Goal: Information Seeking & Learning: Get advice/opinions

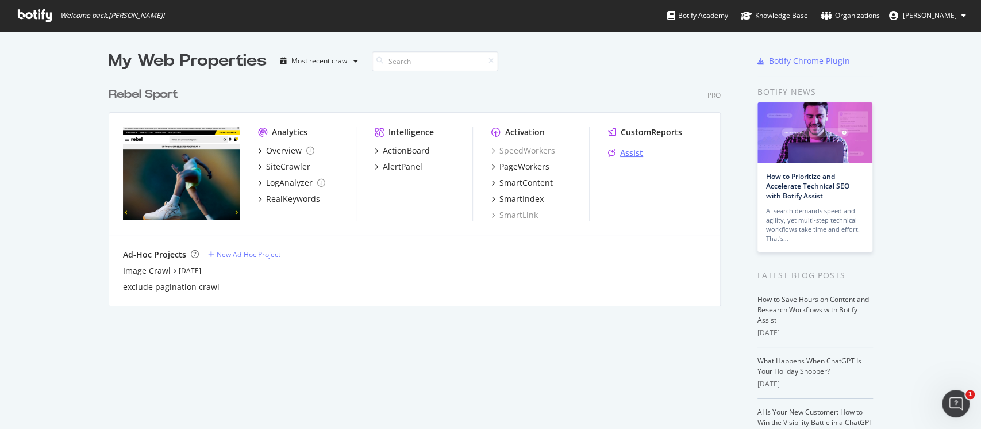
click at [631, 155] on div "Assist" at bounding box center [631, 152] width 23 height 11
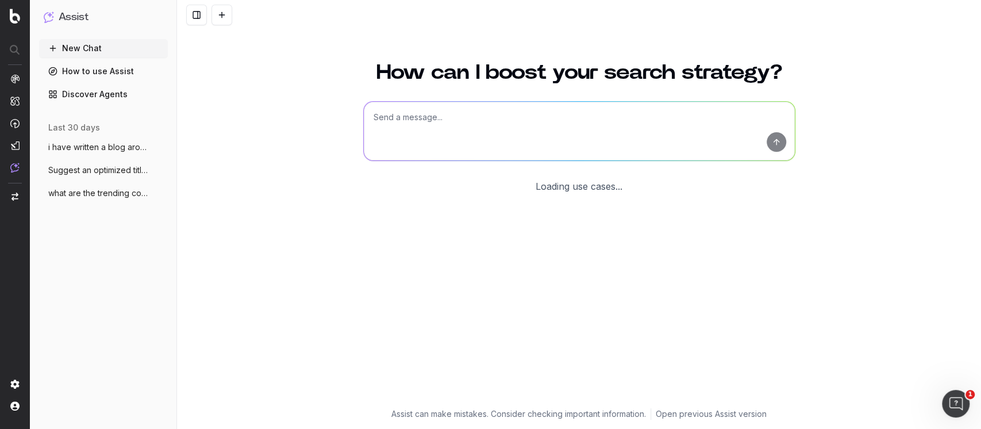
scroll to position [8, 0]
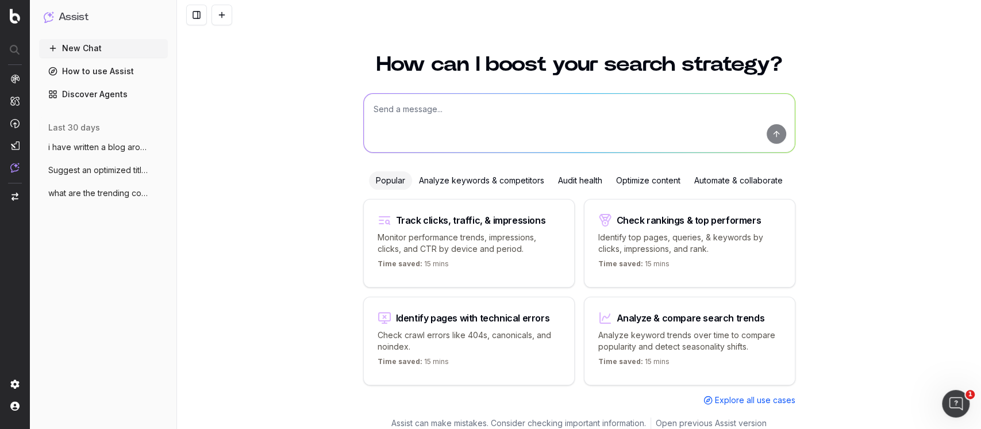
click at [644, 236] on p "Identify top pages, queries, & keywords by clicks, impressions, and rank." at bounding box center [689, 243] width 183 height 23
type textarea "What are my top ranking pages?"
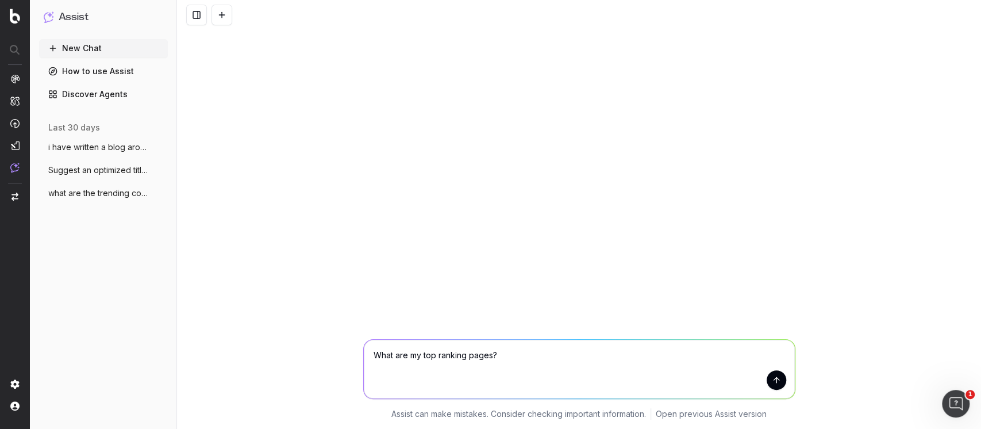
scroll to position [0, 0]
click at [774, 379] on button "submit" at bounding box center [777, 380] width 20 height 20
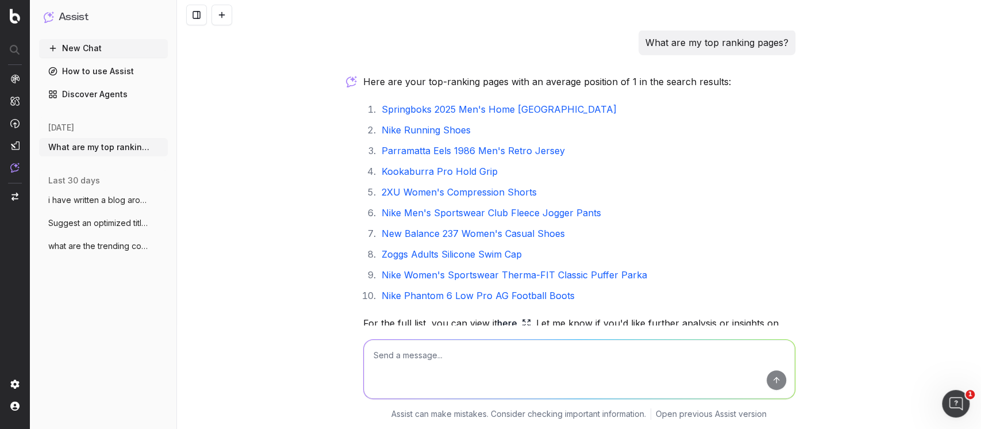
click at [495, 368] on textarea at bounding box center [579, 369] width 431 height 59
type textarea "what period is this based on"
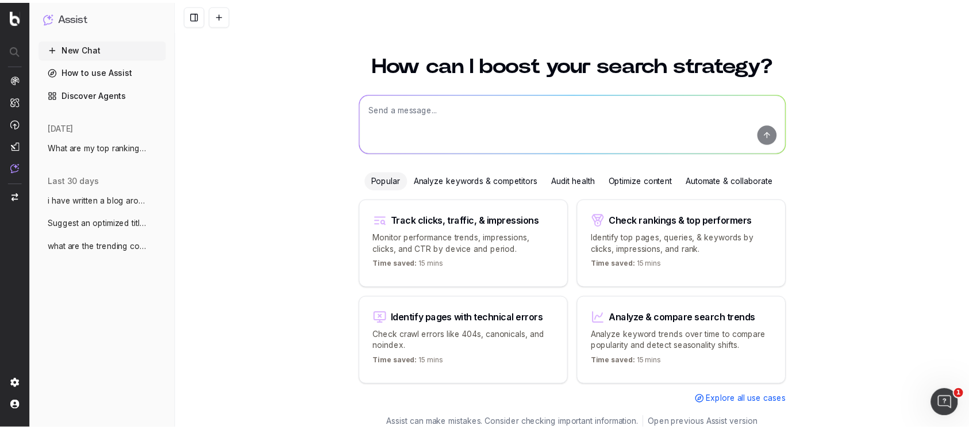
scroll to position [17, 0]
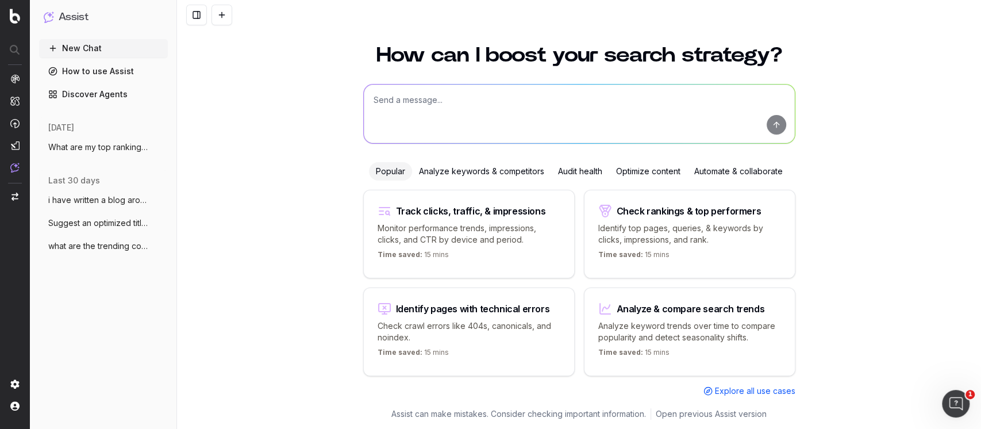
click at [768, 393] on span "Explore all use cases" at bounding box center [755, 390] width 80 height 11
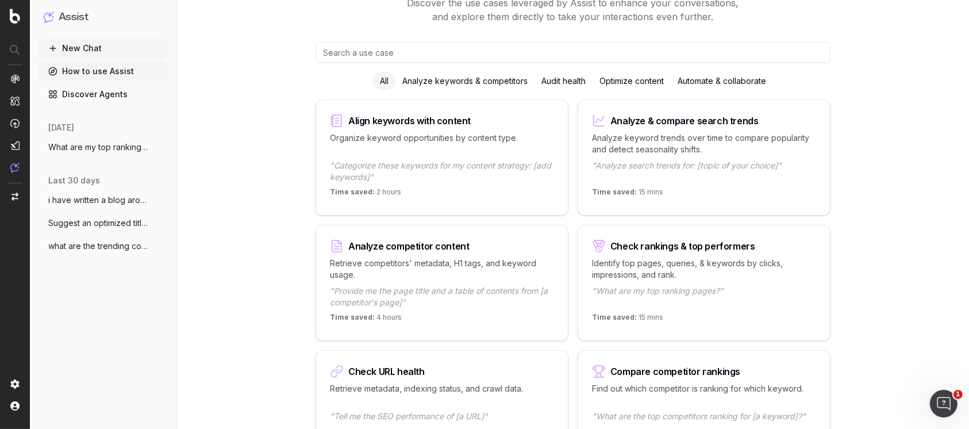
scroll to position [153, 0]
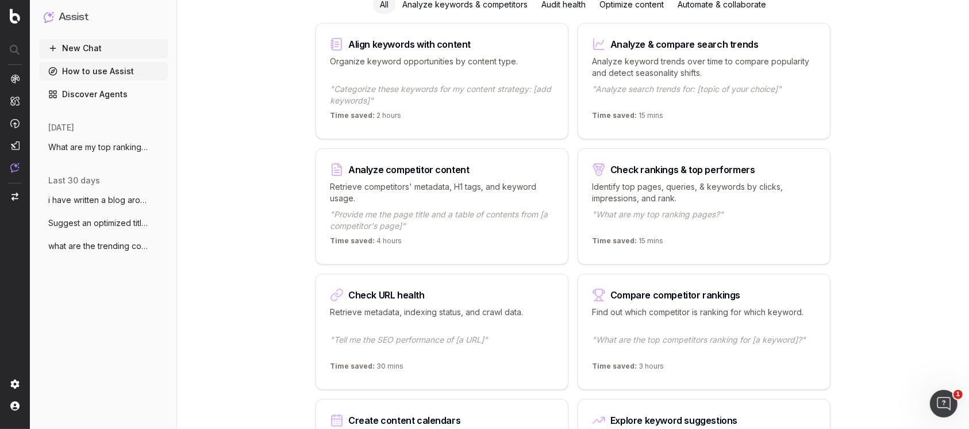
click at [424, 203] on div "Retrieve competitors' metadata, H1 tags, and keyword usage. "Provide me the pag…" at bounding box center [442, 206] width 224 height 51
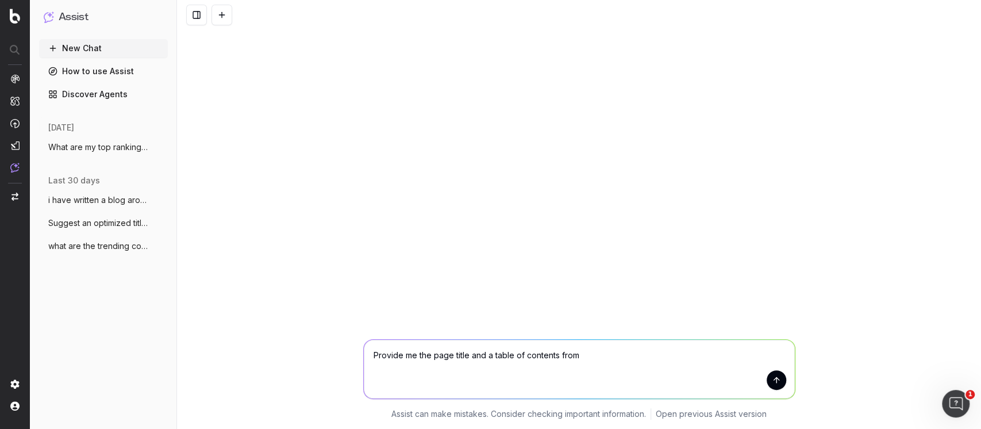
paste textarea "[URL][DOMAIN_NAME]"
type textarea "Provide me the page title and a table of contents from [URL][DOMAIN_NAME]"
click at [777, 386] on button "submit" at bounding box center [777, 380] width 20 height 20
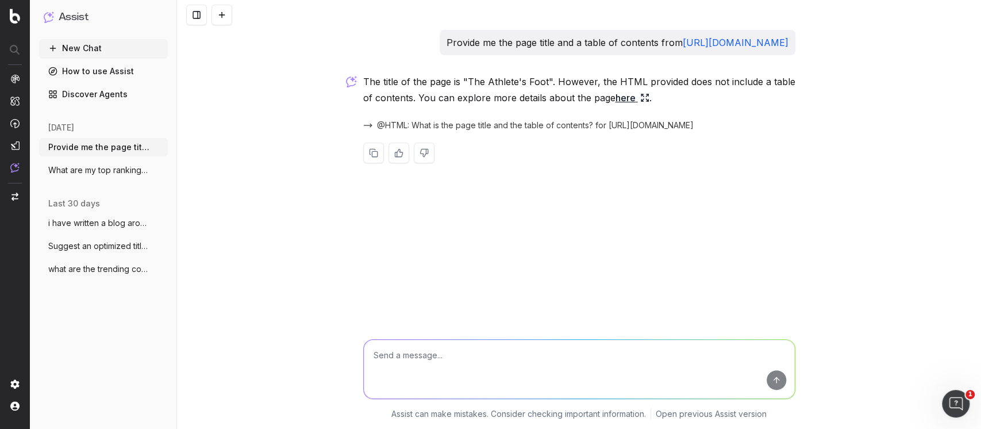
click at [629, 106] on link "here" at bounding box center [633, 98] width 34 height 16
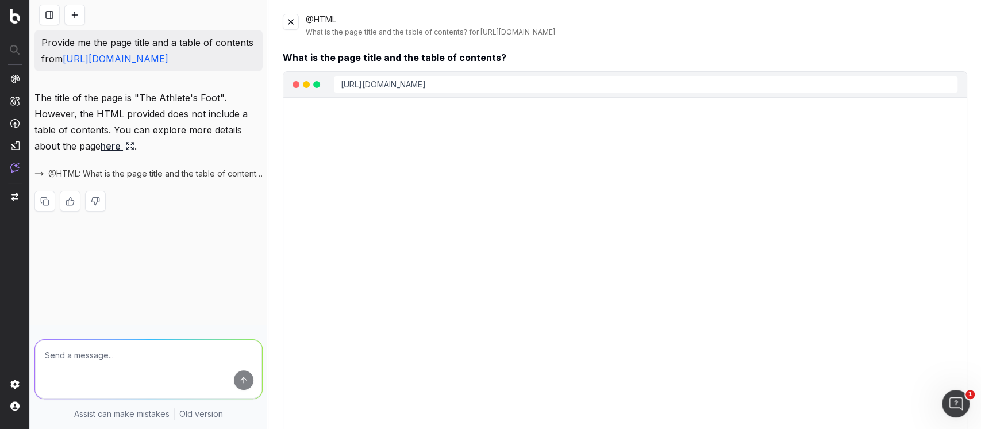
click at [291, 20] on button at bounding box center [291, 22] width 16 height 16
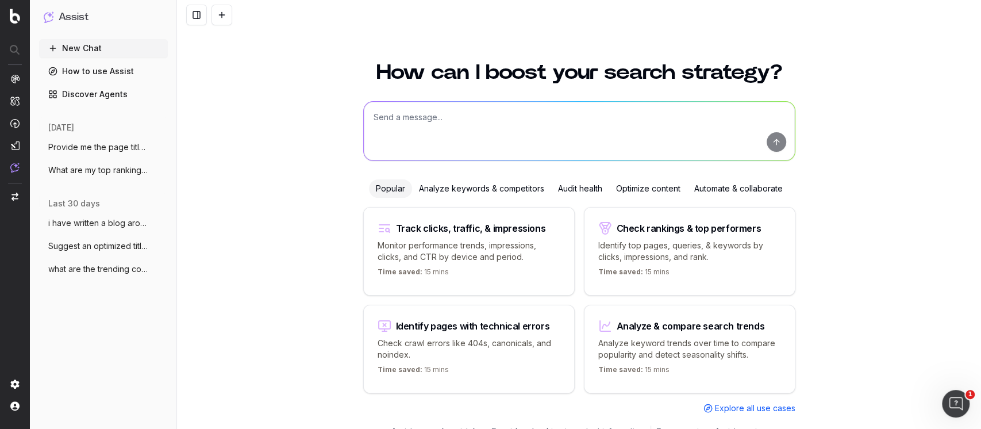
scroll to position [17, 0]
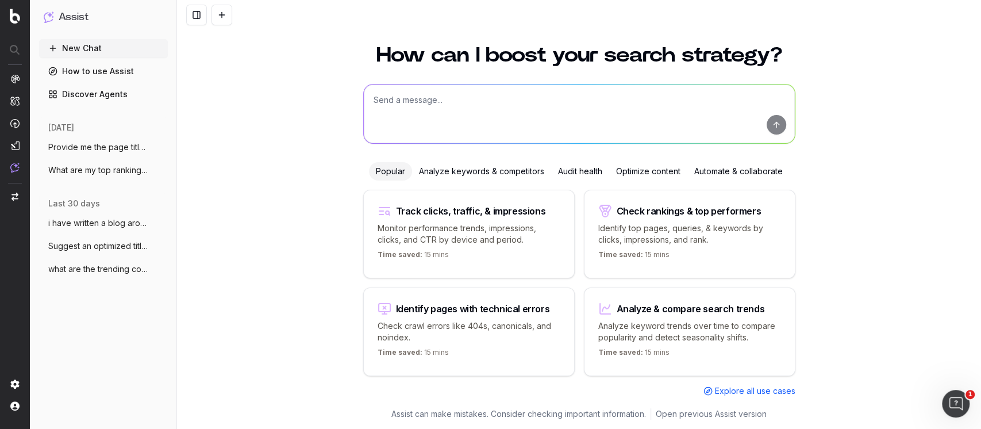
click at [478, 167] on div "Analyze keywords & competitors" at bounding box center [481, 171] width 139 height 18
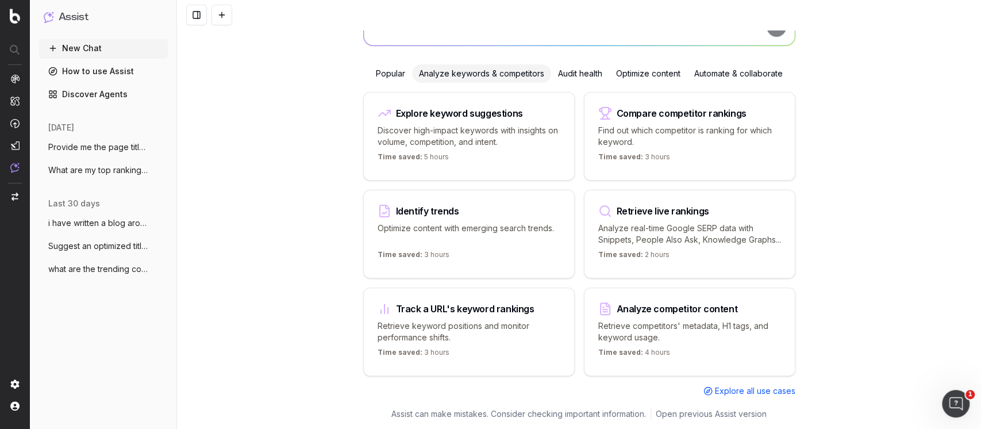
scroll to position [126, 0]
click at [684, 125] on p "Find out which competitor is ranking for which keyword." at bounding box center [689, 136] width 183 height 23
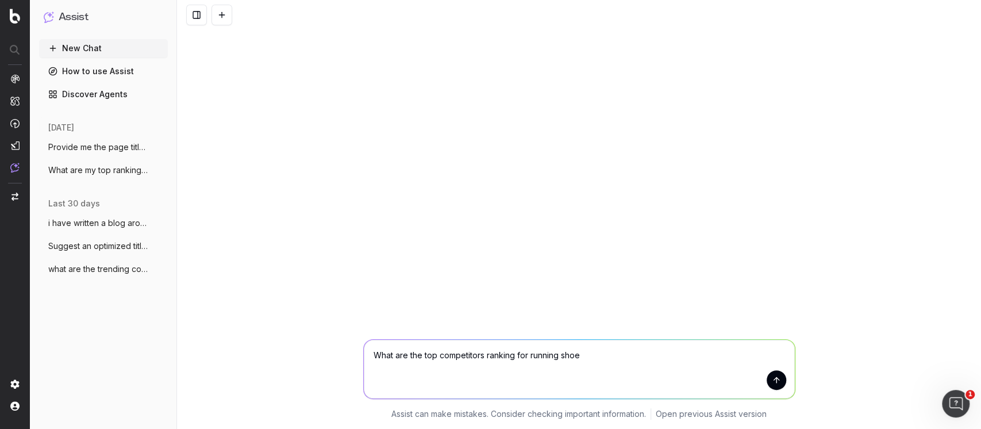
type textarea "What are the top competitors ranking for running shoes"
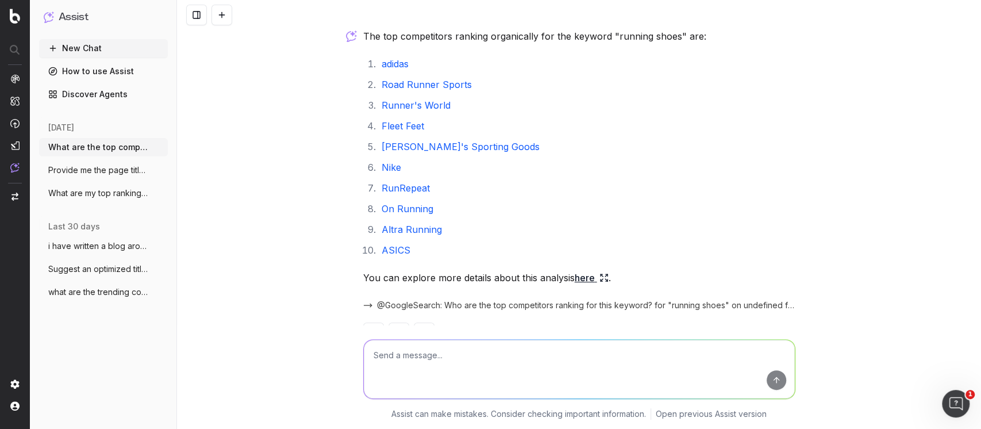
scroll to position [82, 0]
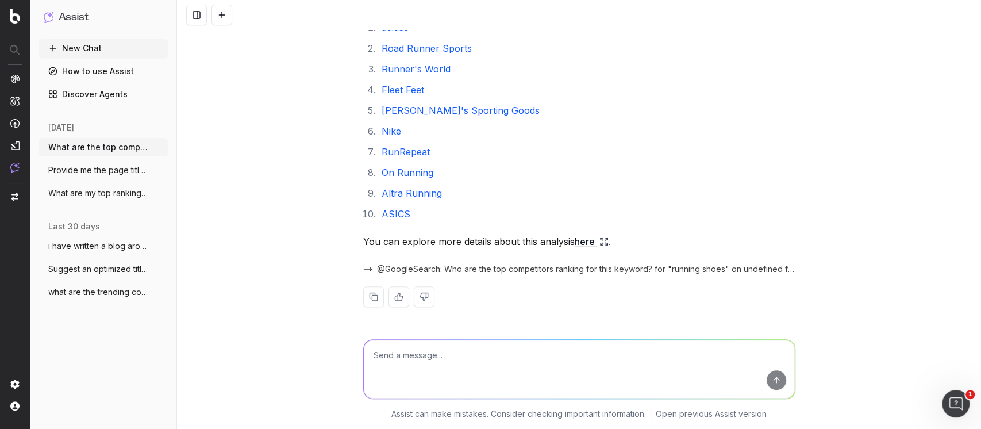
click at [579, 241] on link "here" at bounding box center [592, 241] width 34 height 16
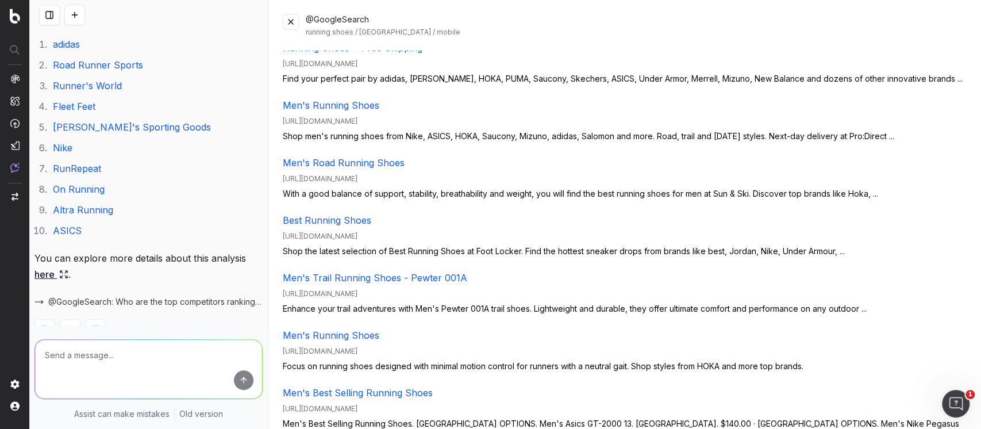
scroll to position [5518, 0]
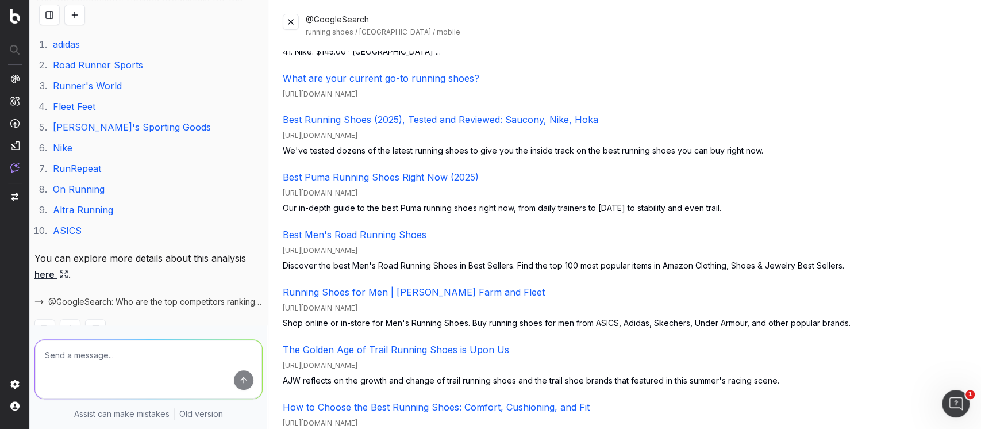
click at [293, 20] on button at bounding box center [291, 22] width 16 height 16
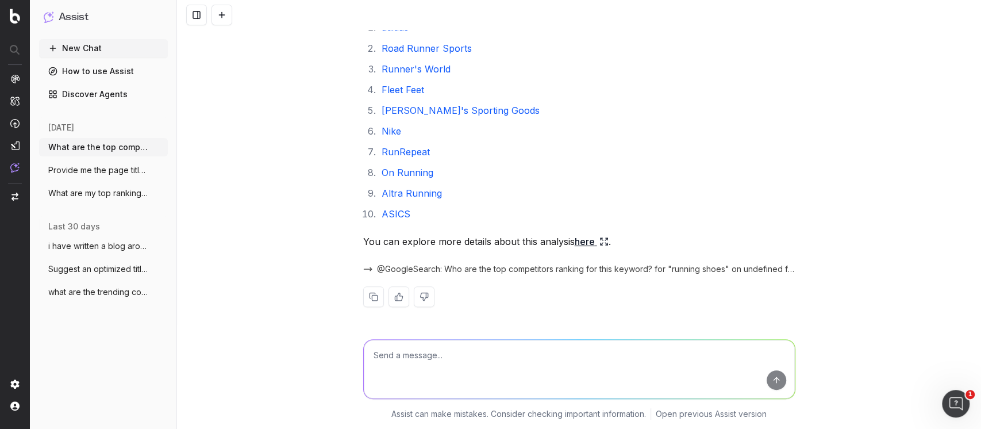
click at [479, 356] on textarea at bounding box center [579, 369] width 431 height 59
type textarea "what could we do better to show up here"
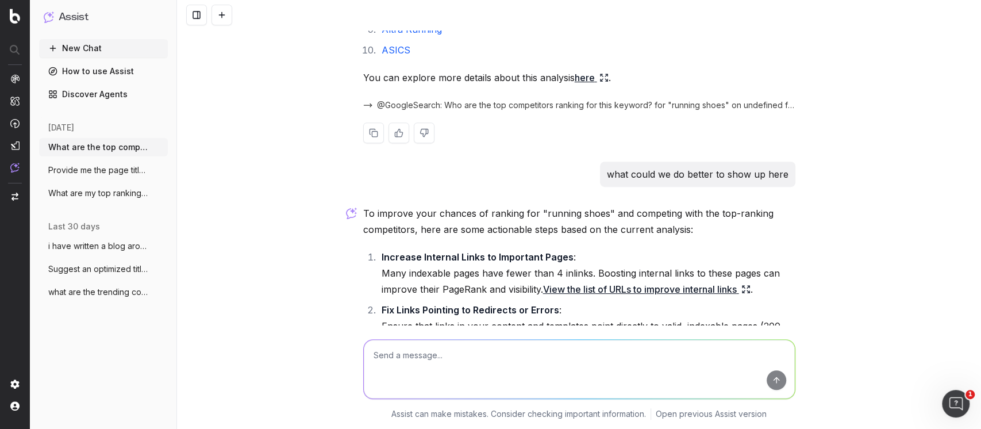
scroll to position [371, 0]
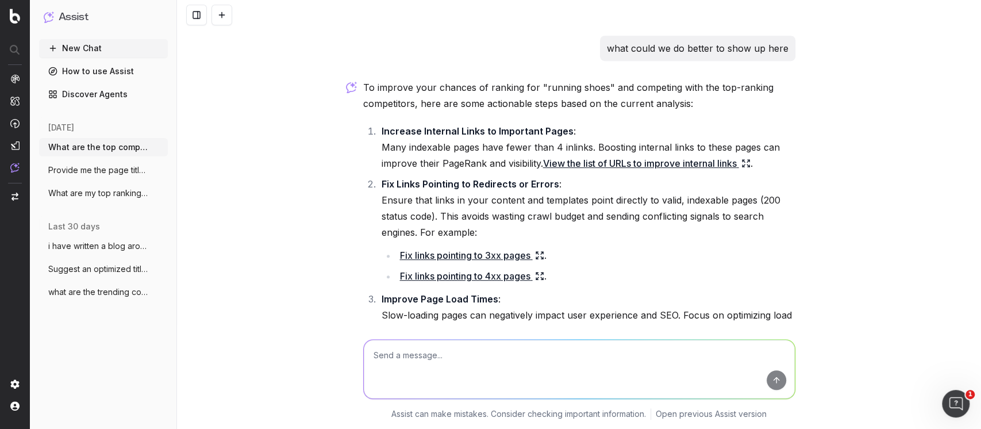
click at [745, 163] on icon at bounding box center [745, 163] width 9 height 9
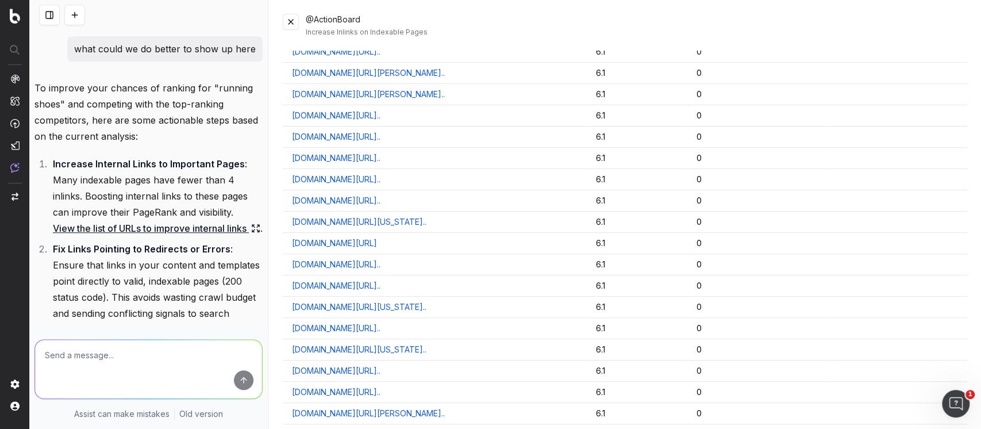
scroll to position [2222, 0]
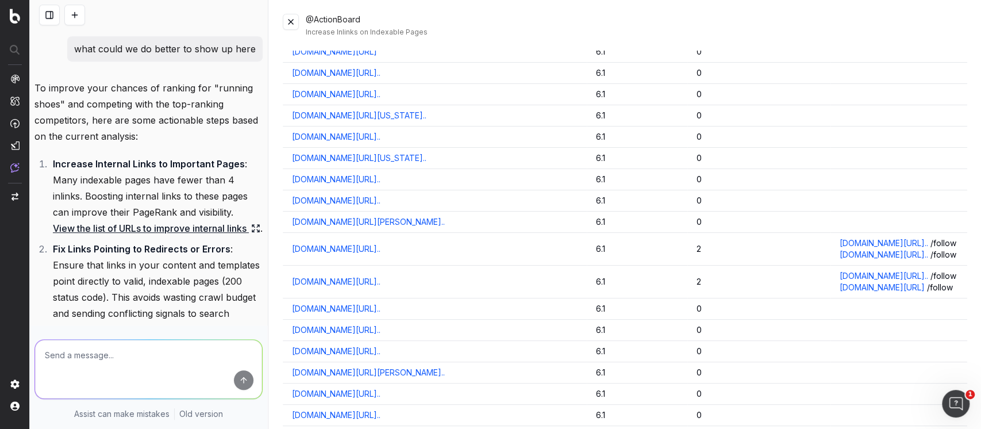
click at [286, 22] on button at bounding box center [291, 22] width 16 height 16
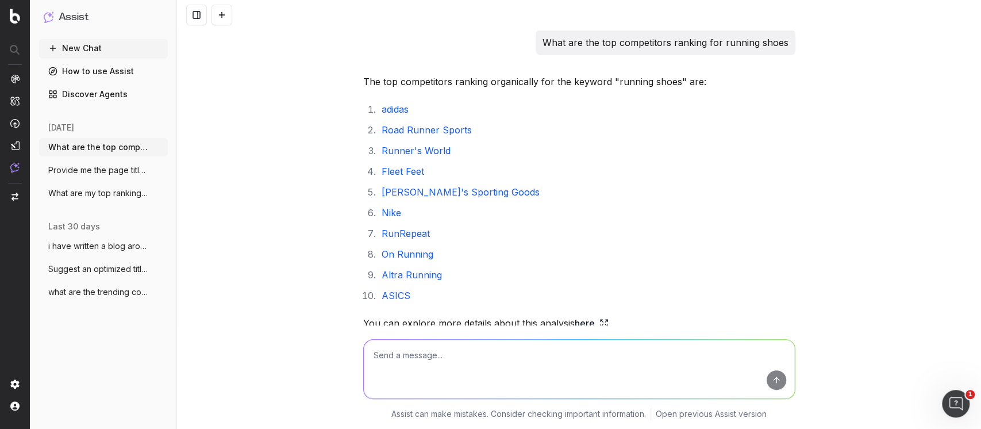
scroll to position [76, 0]
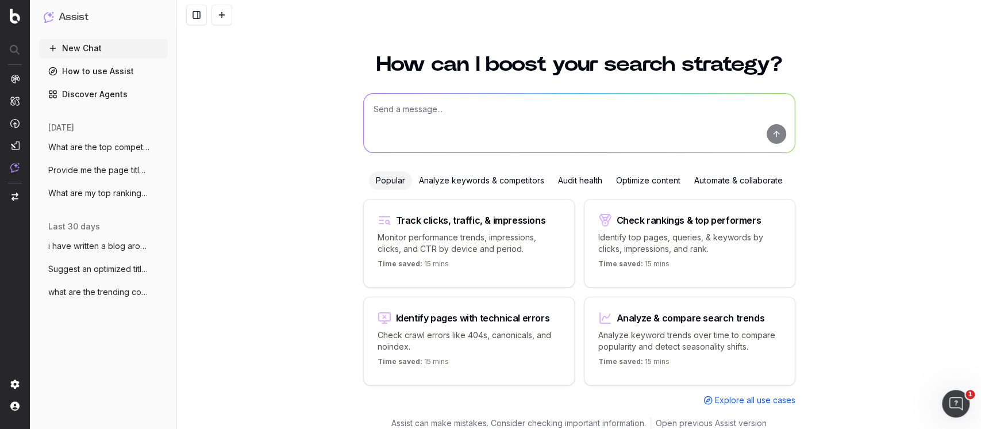
scroll to position [17, 0]
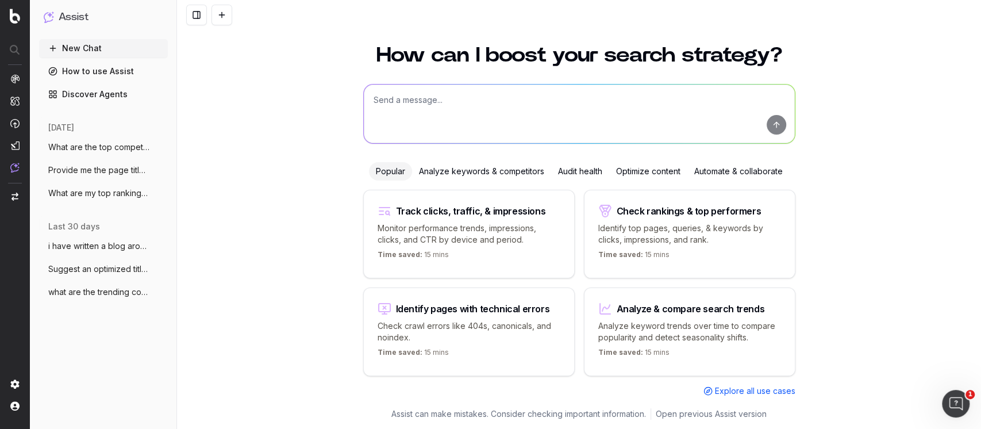
click at [467, 323] on p "Check crawl errors like 404s, canonicals, and noindex." at bounding box center [469, 331] width 183 height 23
type textarea "List all URLs with 404 status code from the latest crawl."
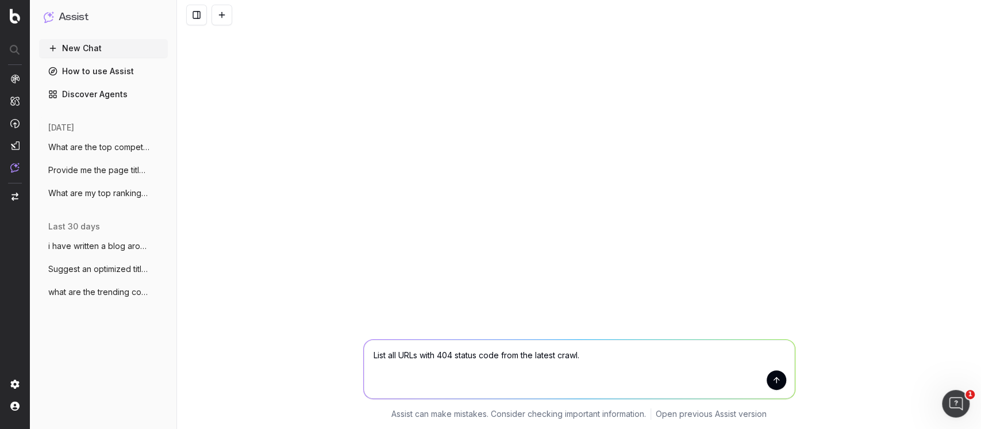
click at [773, 382] on button "submit" at bounding box center [777, 380] width 20 height 20
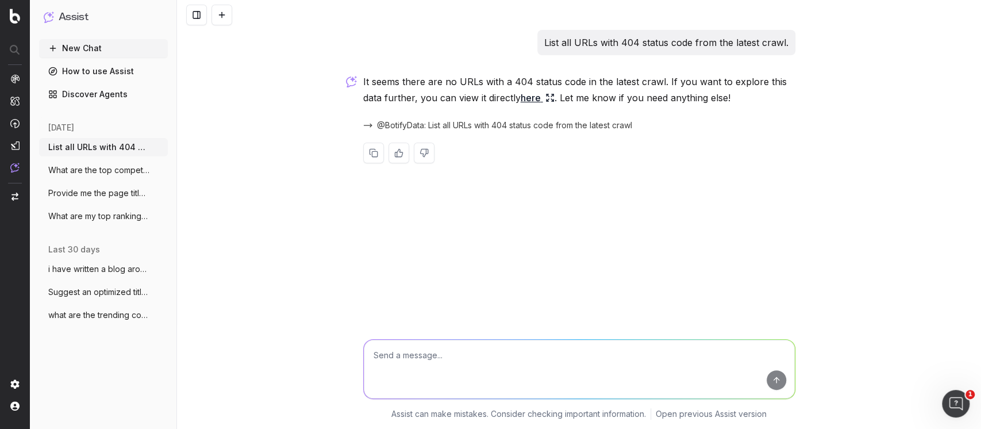
click at [887, 89] on div "List all URLs with 404 status code from the latest crawl. It seems there are no…" at bounding box center [579, 214] width 804 height 429
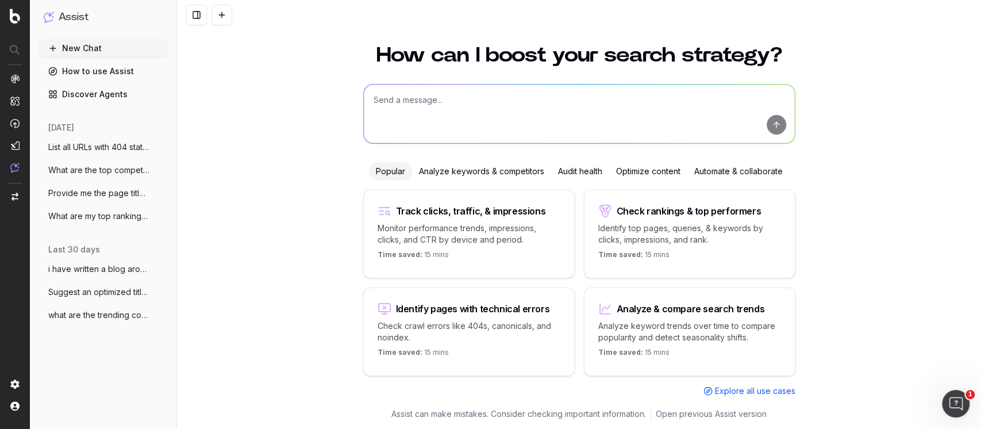
click at [444, 327] on p "Check crawl errors like 404s, canonicals, and noindex." at bounding box center [469, 331] width 183 height 23
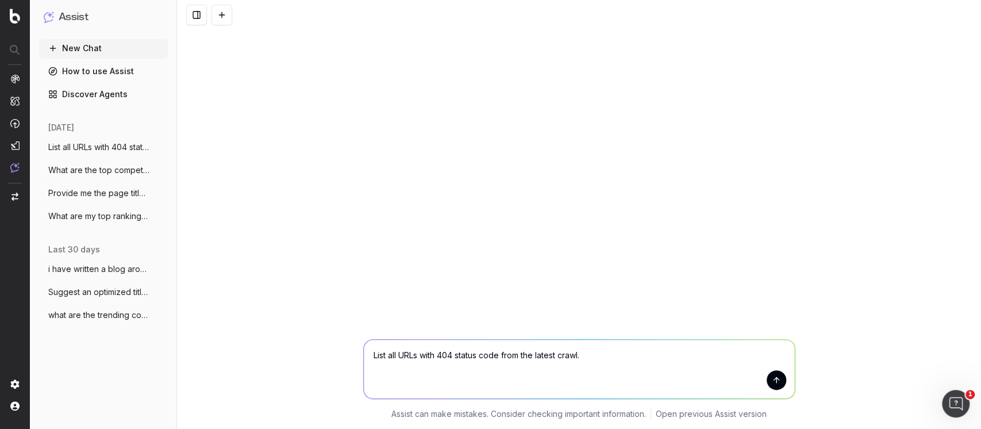
drag, startPoint x: 624, startPoint y: 355, endPoint x: 423, endPoint y: 345, distance: 201.4
click at [423, 345] on textarea "List all URLs with 404 status code from the latest crawl." at bounding box center [579, 369] width 431 height 59
type textarea "List all URLs with technical errors"
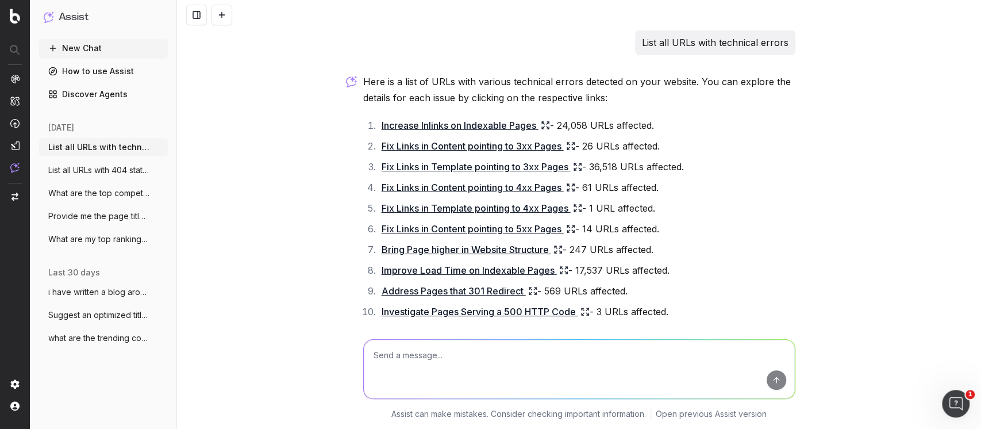
click at [504, 125] on link "Increase Inlinks on Indexable Pages" at bounding box center [466, 125] width 168 height 16
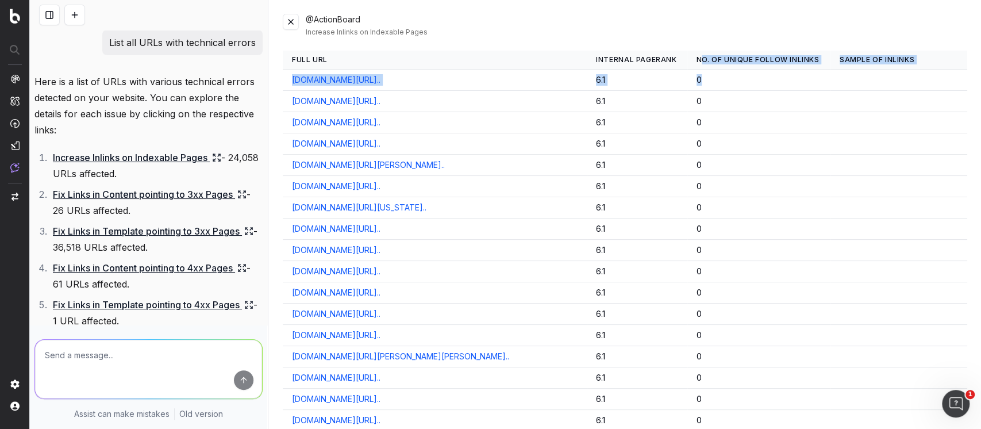
drag, startPoint x: 662, startPoint y: 97, endPoint x: 649, endPoint y: 64, distance: 35.7
click at [687, 70] on th "No. of Unique Follow Inlinks" at bounding box center [758, 60] width 143 height 19
drag, startPoint x: 643, startPoint y: 57, endPoint x: 677, endPoint y: 91, distance: 47.6
click at [687, 70] on th "No. of Unique Follow Inlinks" at bounding box center [758, 60] width 143 height 19
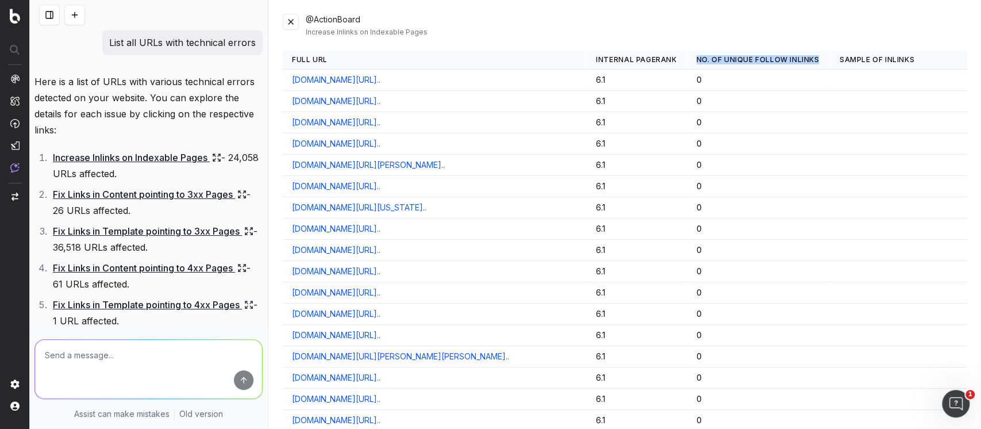
copy th "No. of Unique Follow Inlinks"
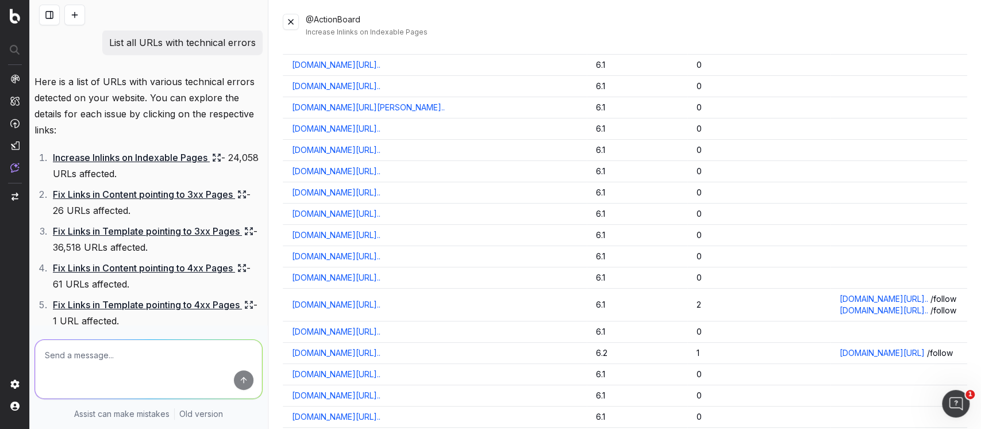
scroll to position [10423, 0]
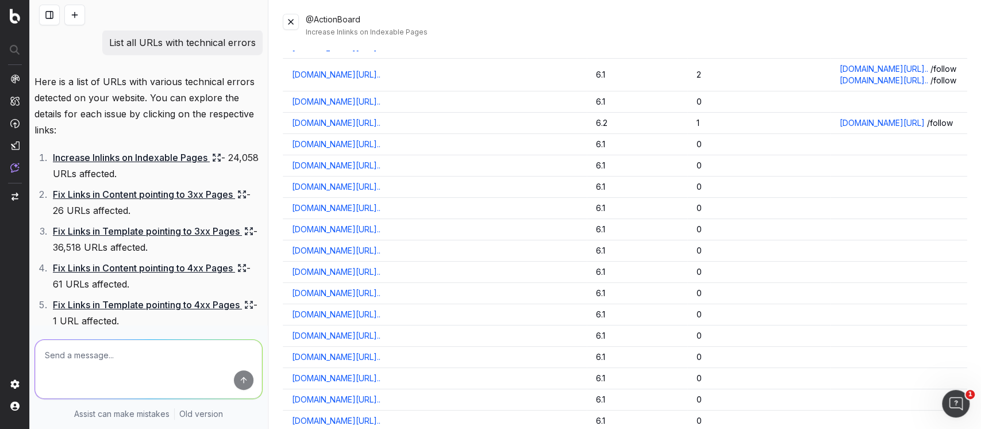
click at [291, 27] on button at bounding box center [291, 22] width 16 height 16
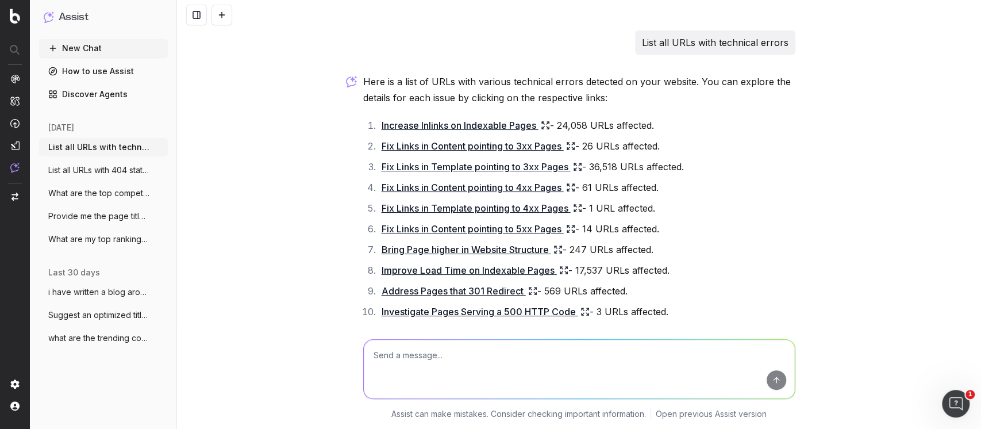
scroll to position [93, 0]
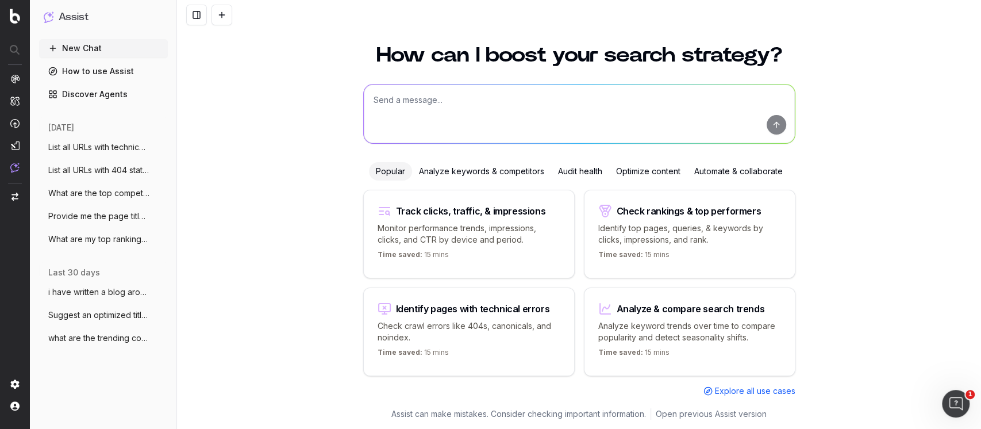
scroll to position [8, 0]
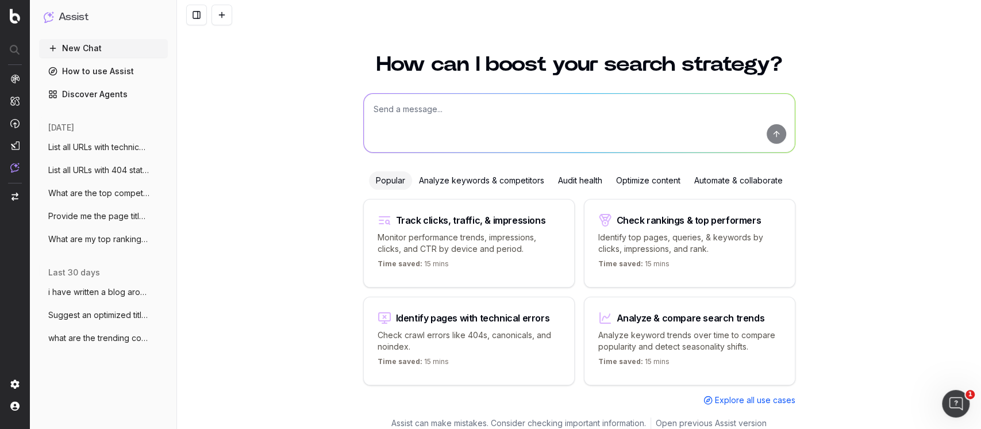
click at [777, 177] on div "Automate & collaborate" at bounding box center [738, 180] width 102 height 18
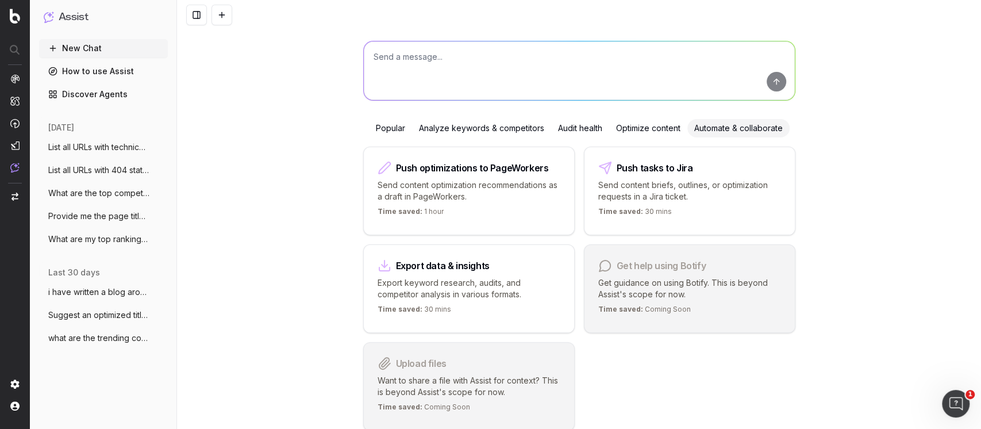
scroll to position [84, 0]
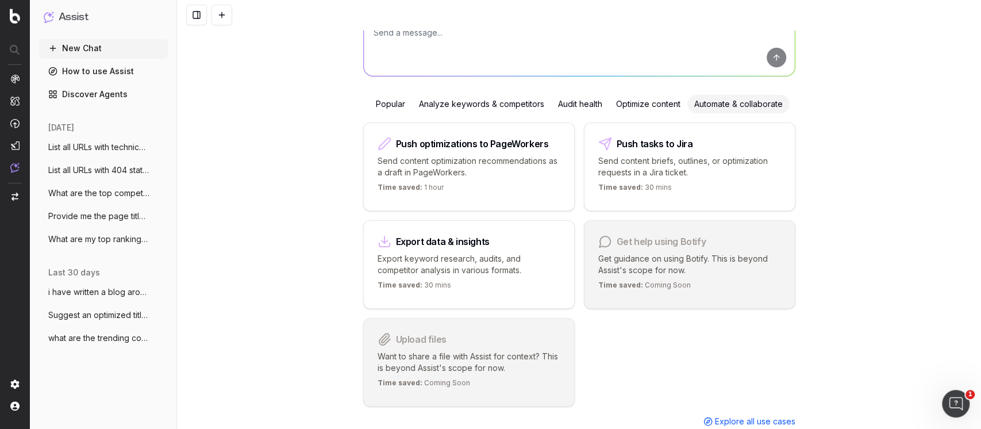
click at [436, 102] on div "Analyze keywords & competitors" at bounding box center [481, 104] width 139 height 18
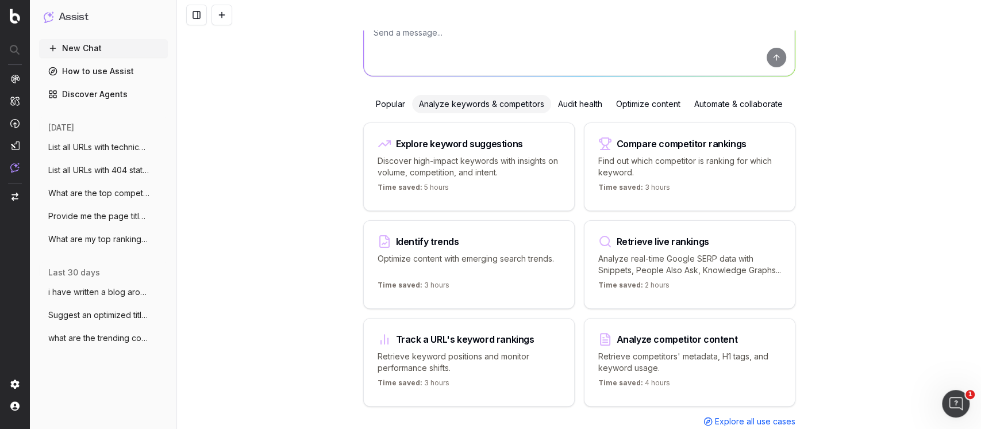
click at [474, 263] on p "Optimize content with emerging search trends." at bounding box center [469, 264] width 183 height 23
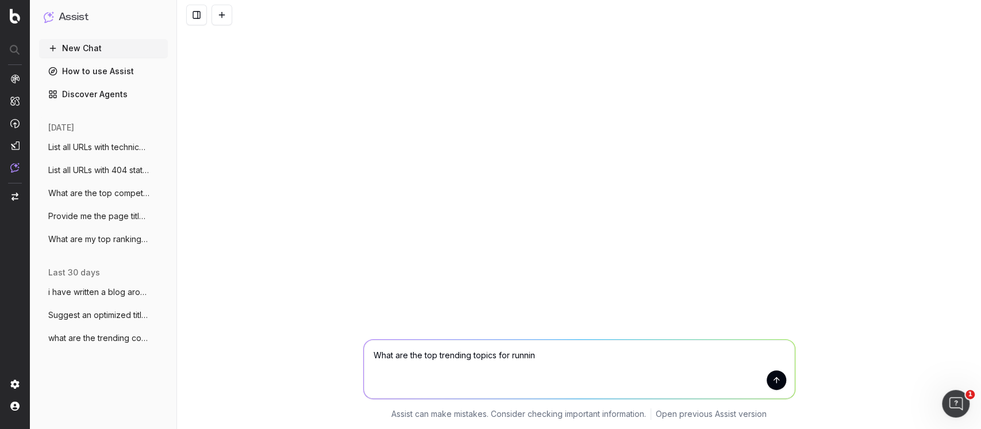
type textarea "What are the top trending topics for running"
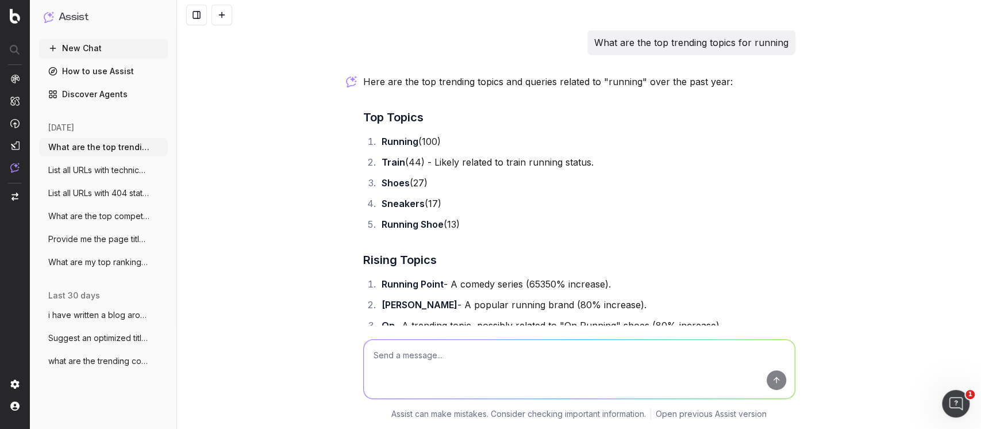
click at [432, 345] on textarea at bounding box center [579, 369] width 431 height 59
type textarea "how about for running tips and advice"
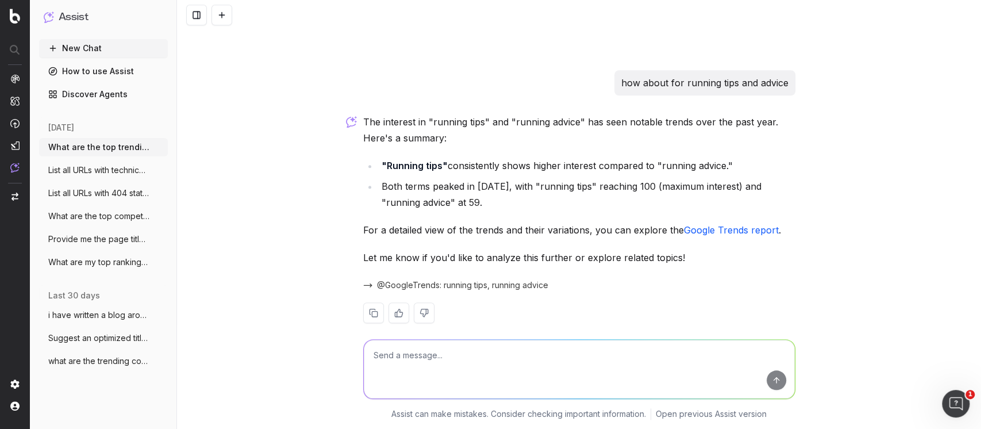
scroll to position [716, 0]
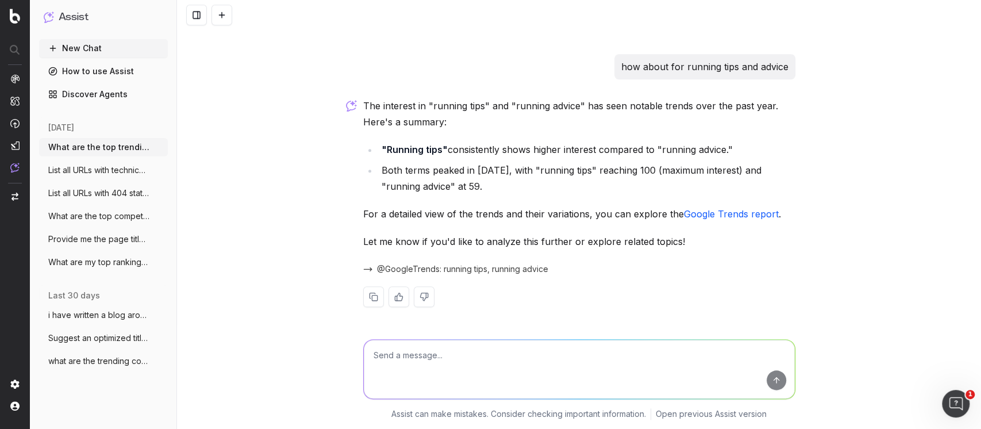
click at [722, 217] on link "Google Trends report" at bounding box center [731, 213] width 95 height 11
